Goal: Communication & Community: Ask a question

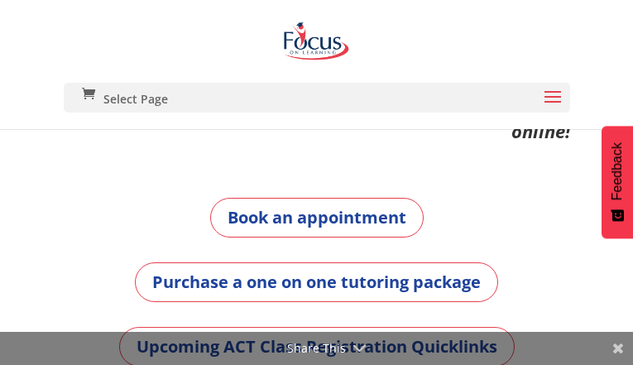
type input "AYDJrenvx"
type input "ehoqopime206@gmail.com"
type input "uJApDszks"
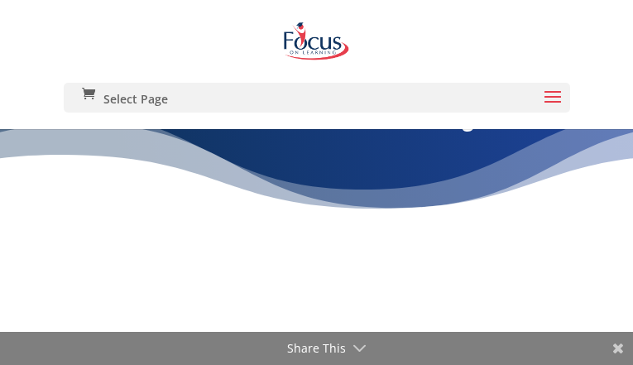
type input "NFBBXSCzHB"
type input "[EMAIL_ADDRESS][DOMAIN_NAME]"
